Goal: Obtain resource: Download file/media

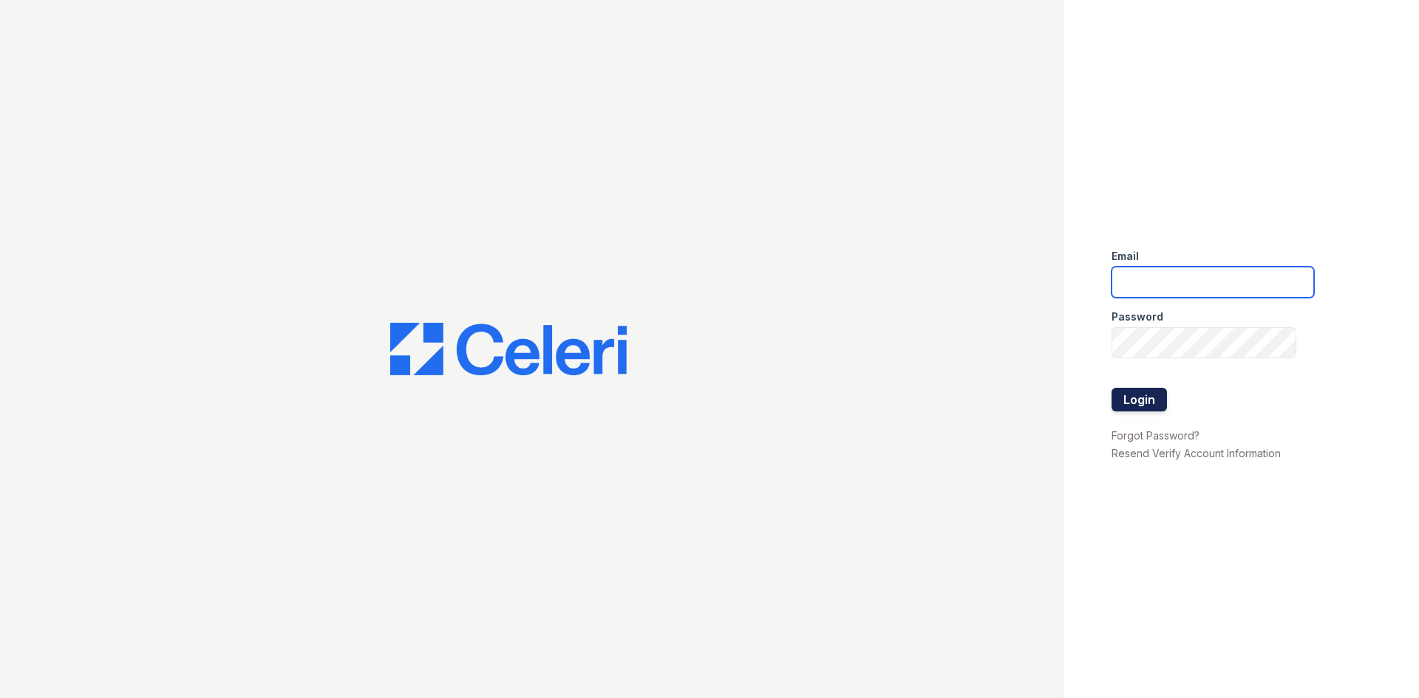
type input "bfriesner@trinity-pm.com"
click at [1138, 408] on button "Login" at bounding box center [1139, 400] width 55 height 24
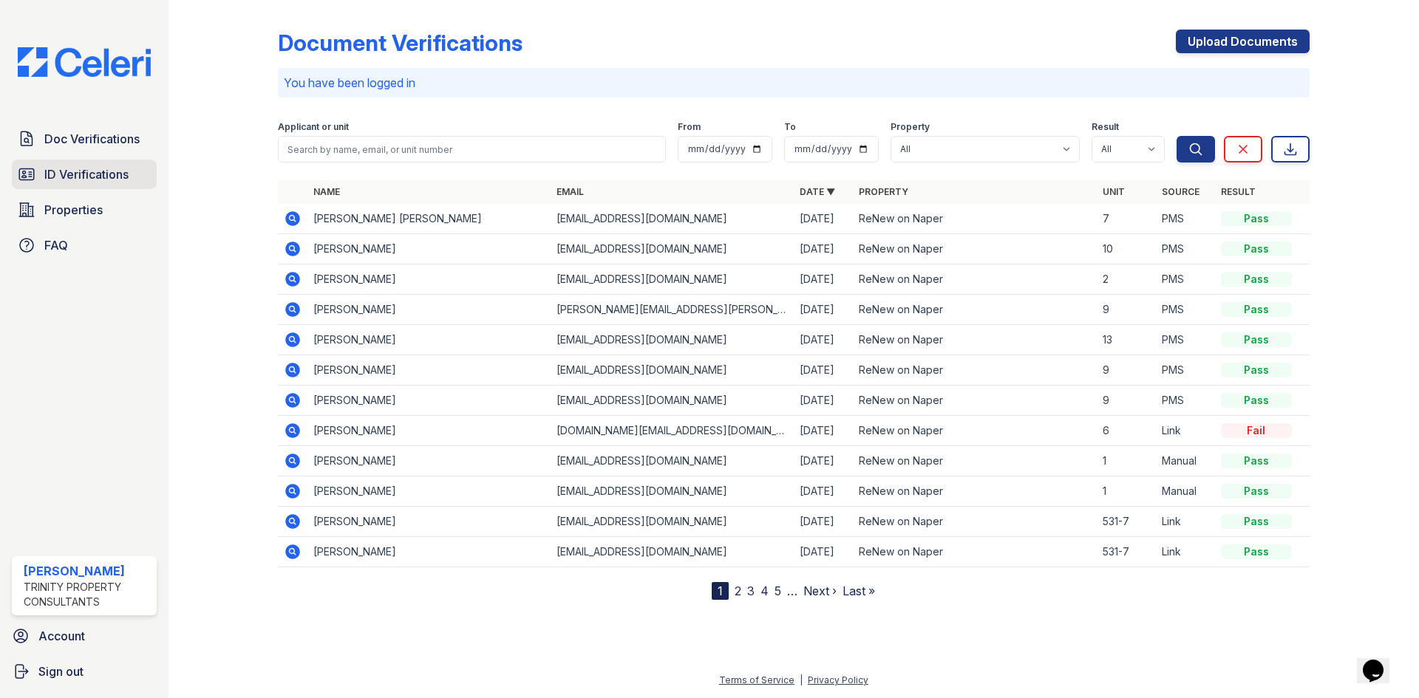
click at [81, 171] on span "ID Verifications" at bounding box center [86, 175] width 84 height 18
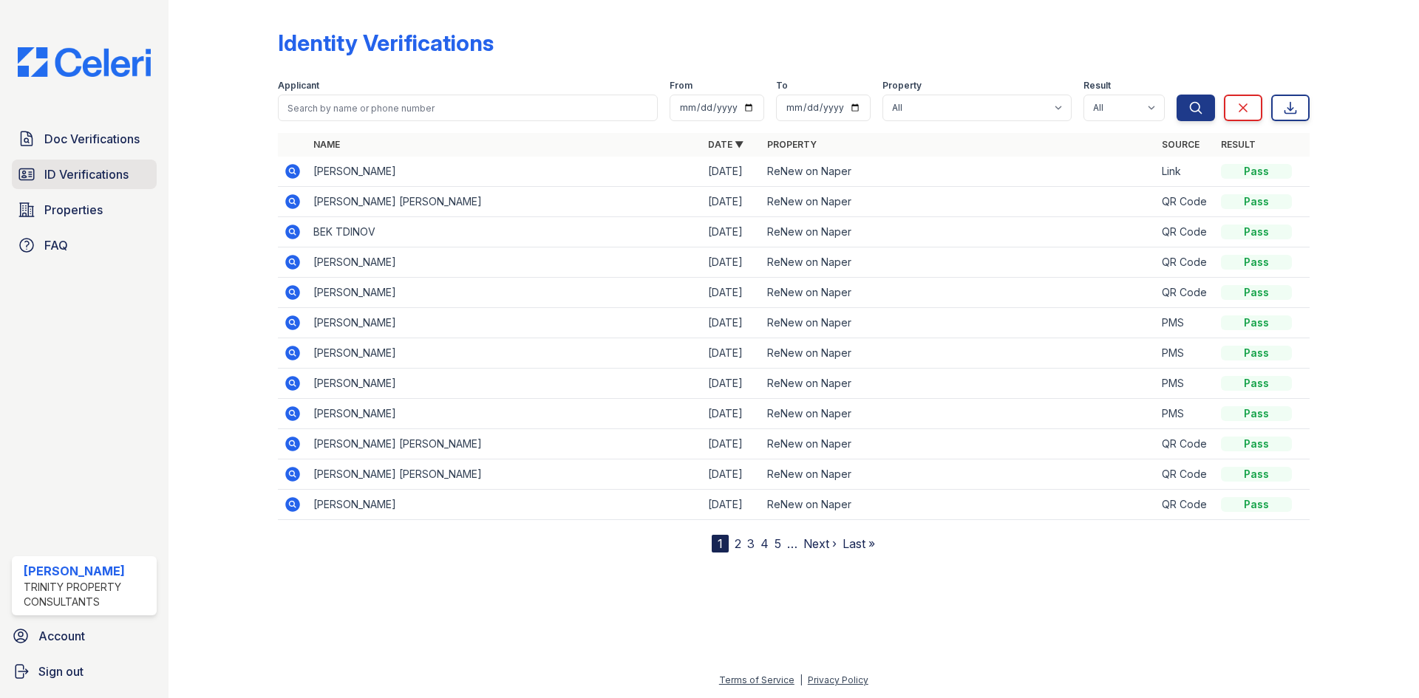
click at [110, 167] on span "ID Verifications" at bounding box center [86, 175] width 84 height 18
click at [292, 173] on icon at bounding box center [293, 172] width 18 height 18
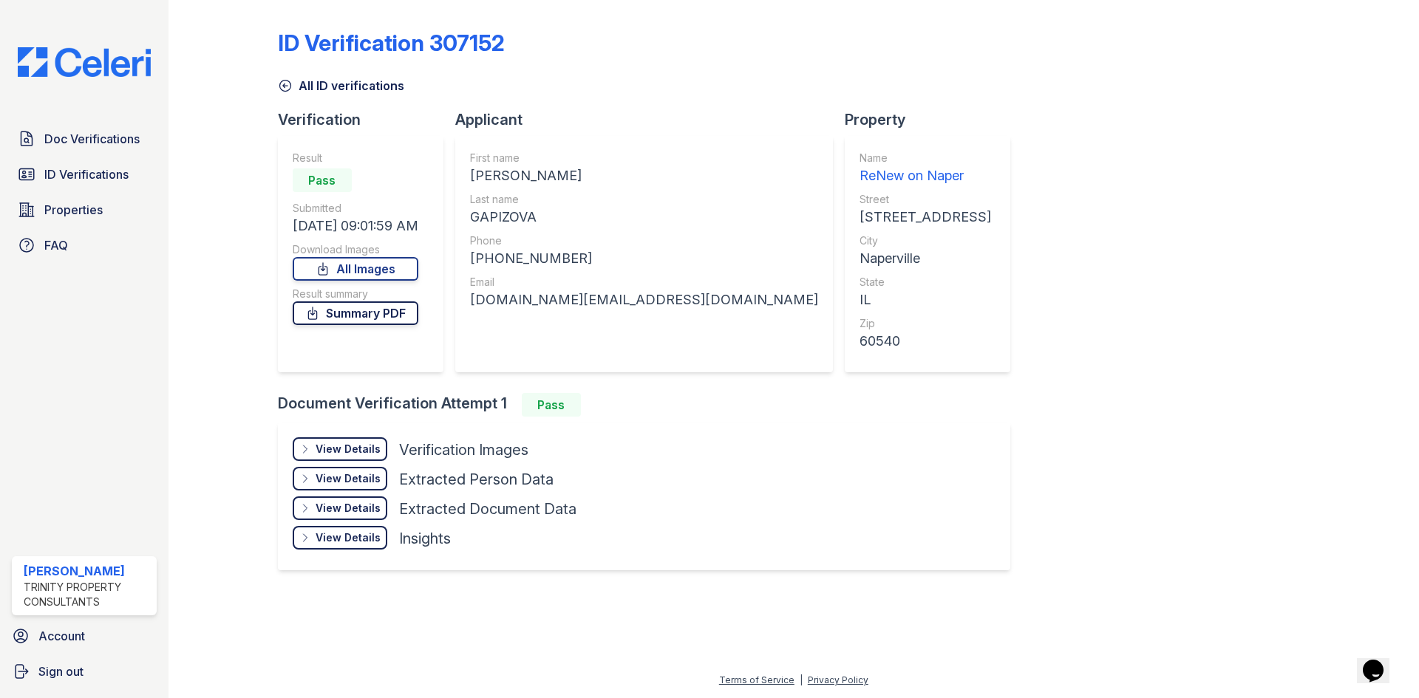
click at [378, 311] on link "Summary PDF" at bounding box center [356, 314] width 126 height 24
click at [368, 266] on link "All Images" at bounding box center [356, 269] width 126 height 24
click at [364, 271] on link "All Images" at bounding box center [356, 269] width 126 height 24
